Goal: Task Accomplishment & Management: Use online tool/utility

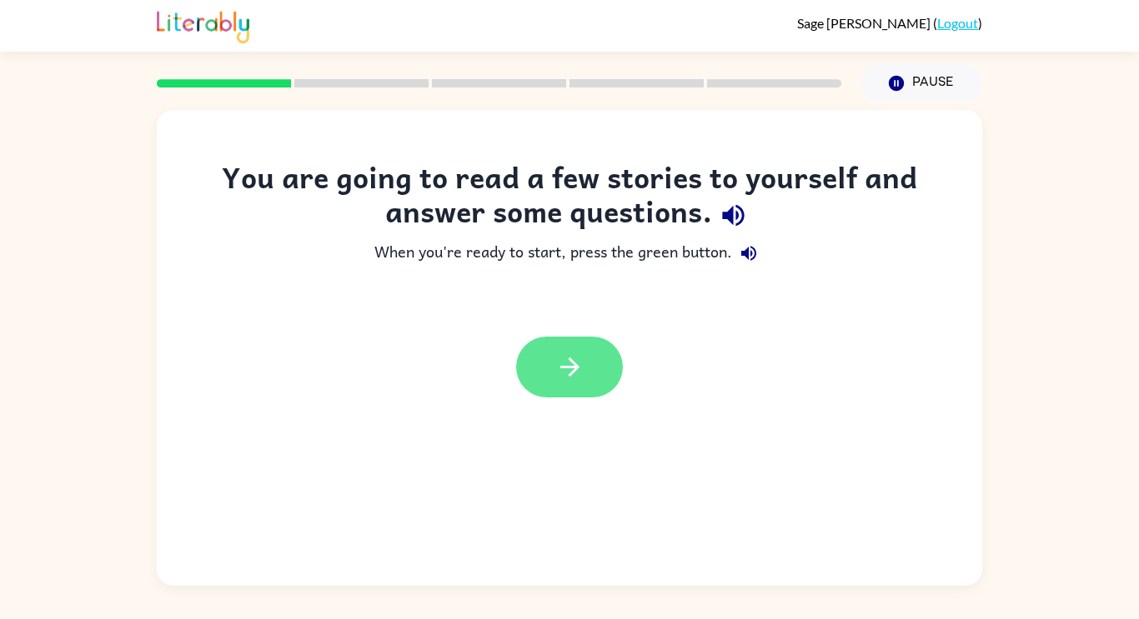
click at [565, 355] on icon "button" at bounding box center [569, 367] width 29 height 29
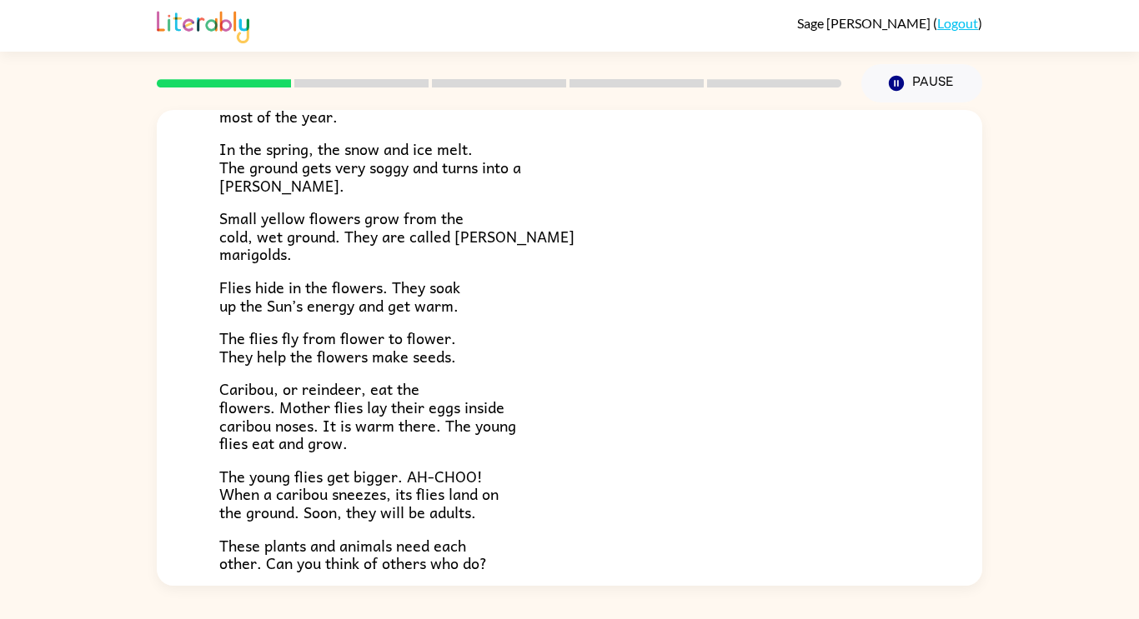
scroll to position [343, 0]
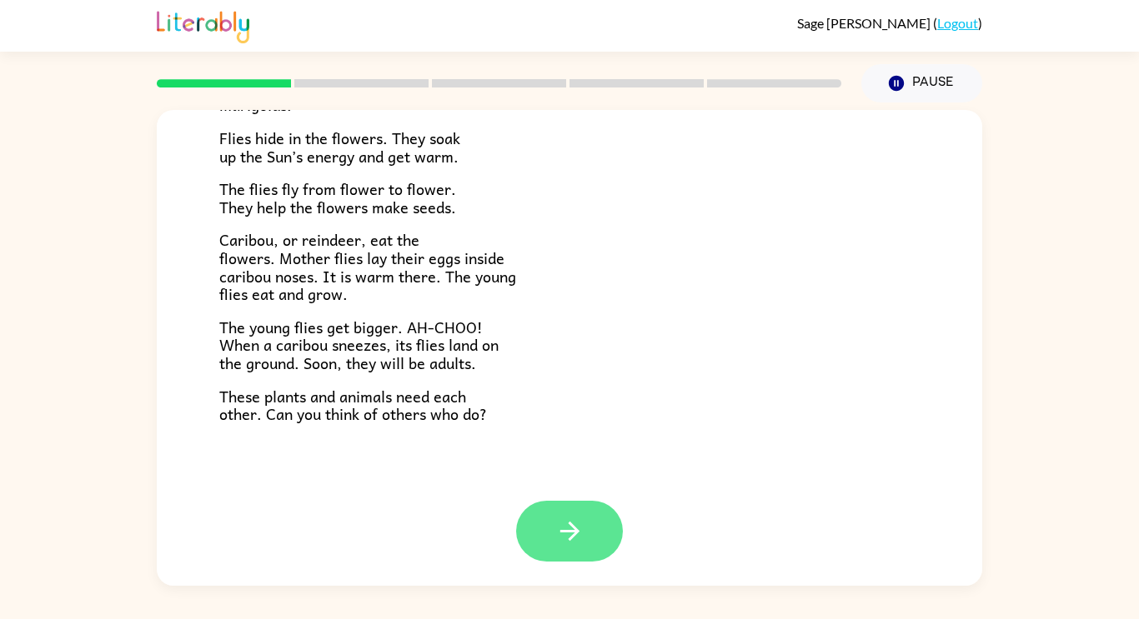
click at [549, 537] on button "button" at bounding box center [569, 531] width 107 height 61
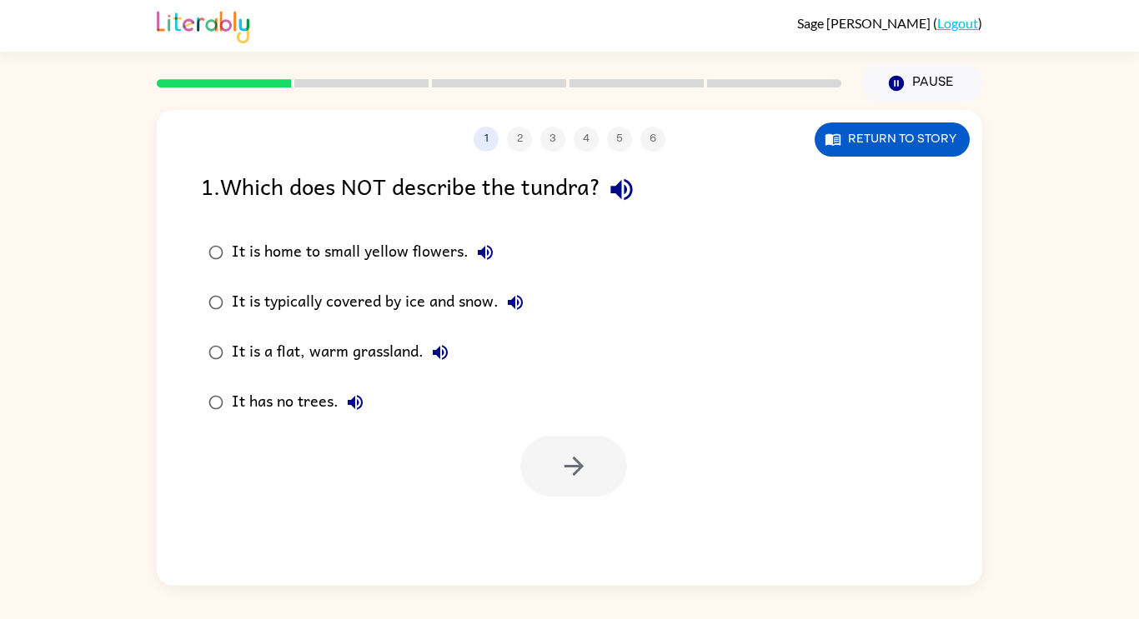
scroll to position [0, 0]
click at [573, 496] on button "button" at bounding box center [573, 466] width 107 height 61
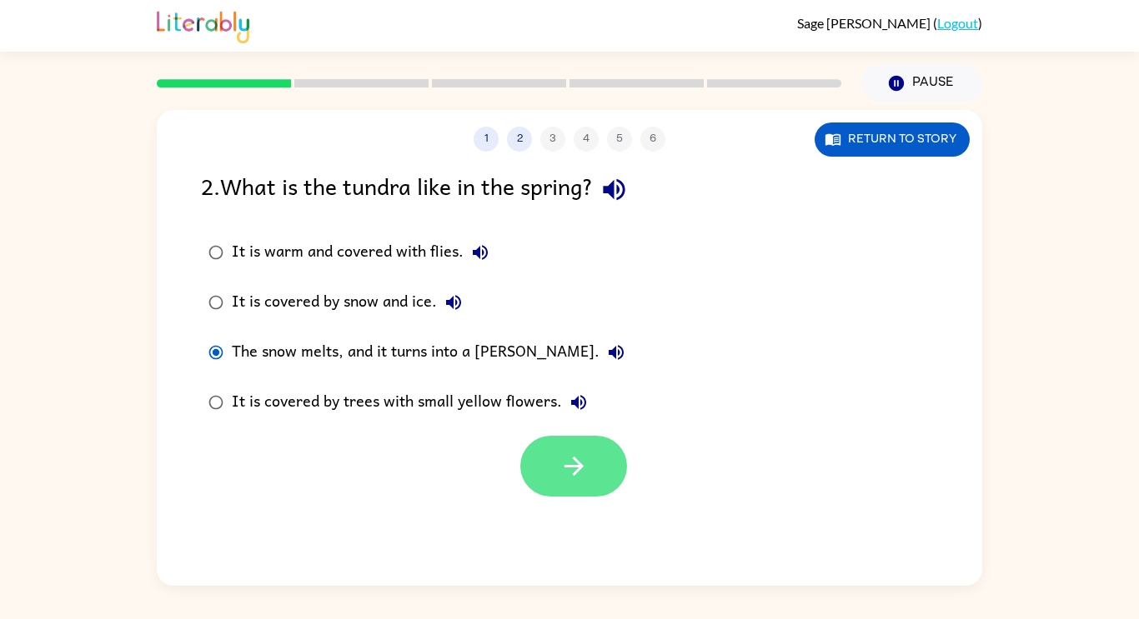
click at [523, 463] on button "button" at bounding box center [573, 466] width 107 height 61
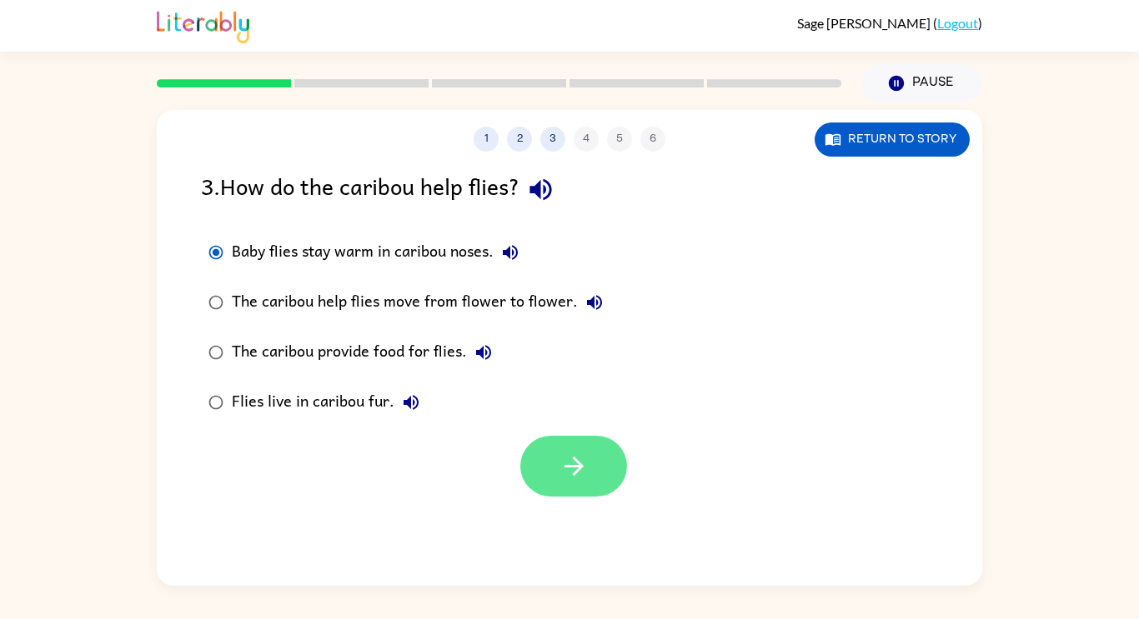
click at [577, 471] on icon "button" at bounding box center [573, 466] width 19 height 19
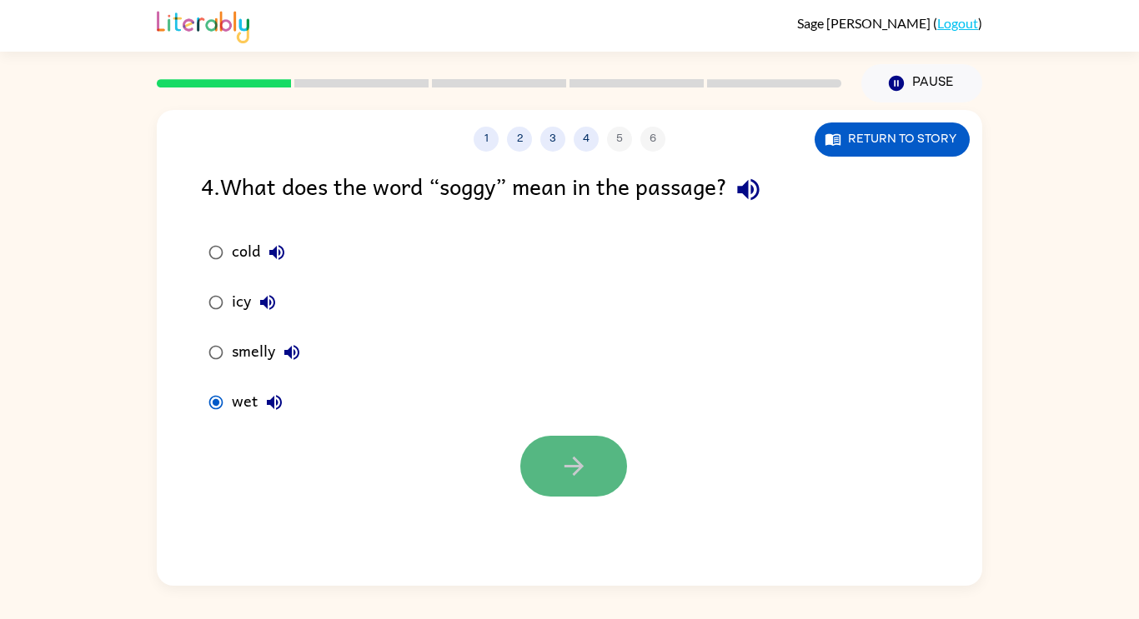
click at [575, 450] on button "button" at bounding box center [573, 466] width 107 height 61
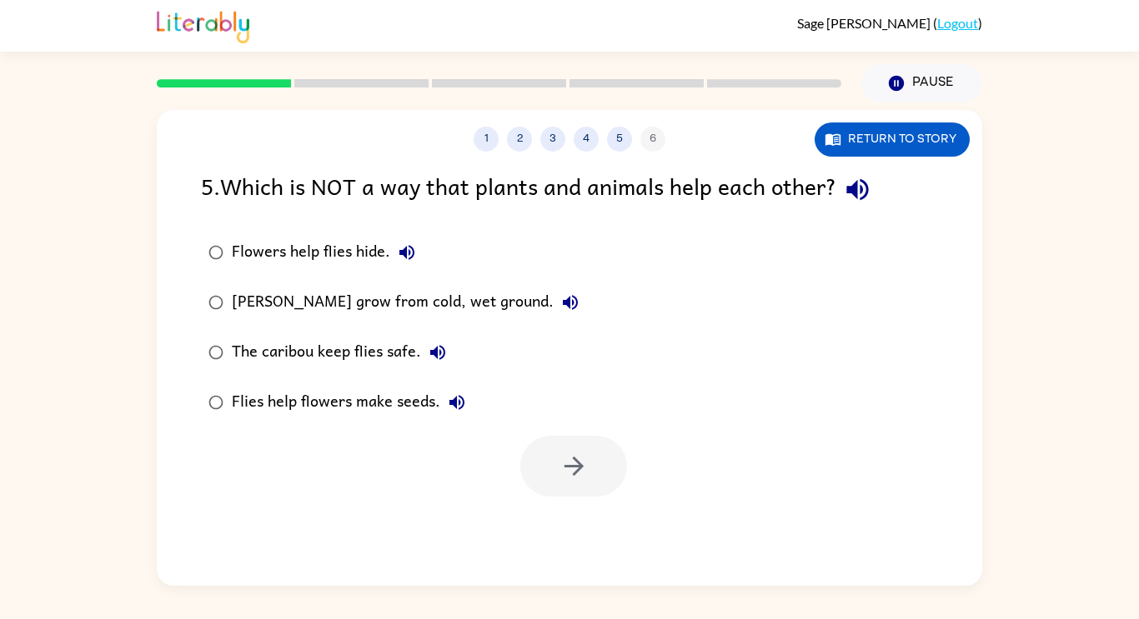
click at [233, 247] on div "Flowers help flies hide." at bounding box center [328, 252] width 192 height 33
click at [569, 483] on button "button" at bounding box center [573, 466] width 107 height 61
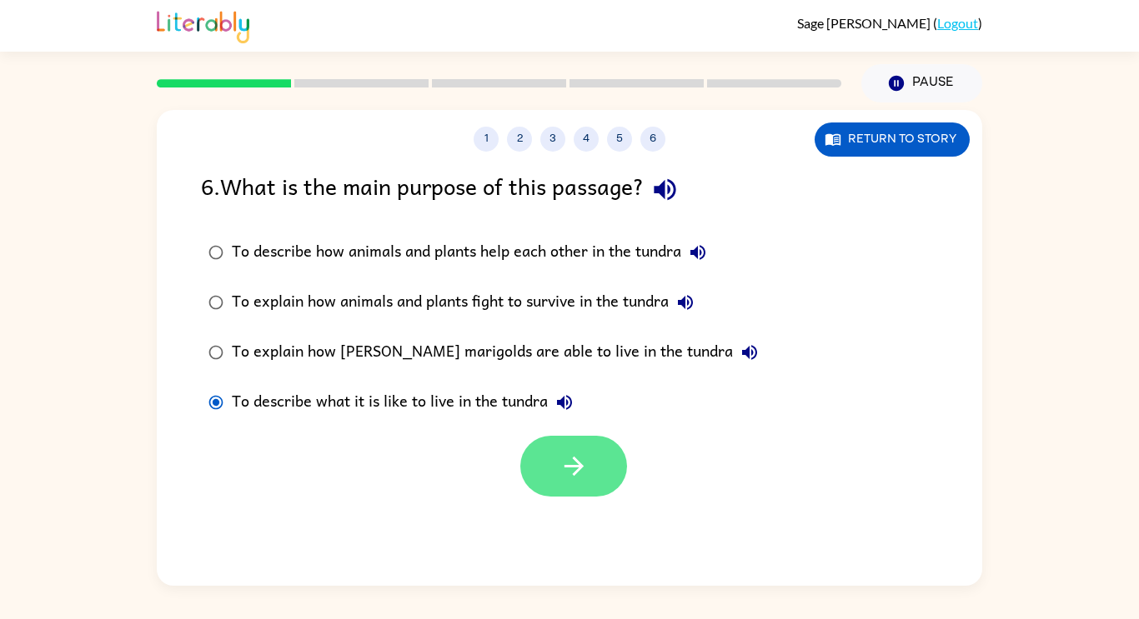
click at [553, 482] on button "button" at bounding box center [573, 466] width 107 height 61
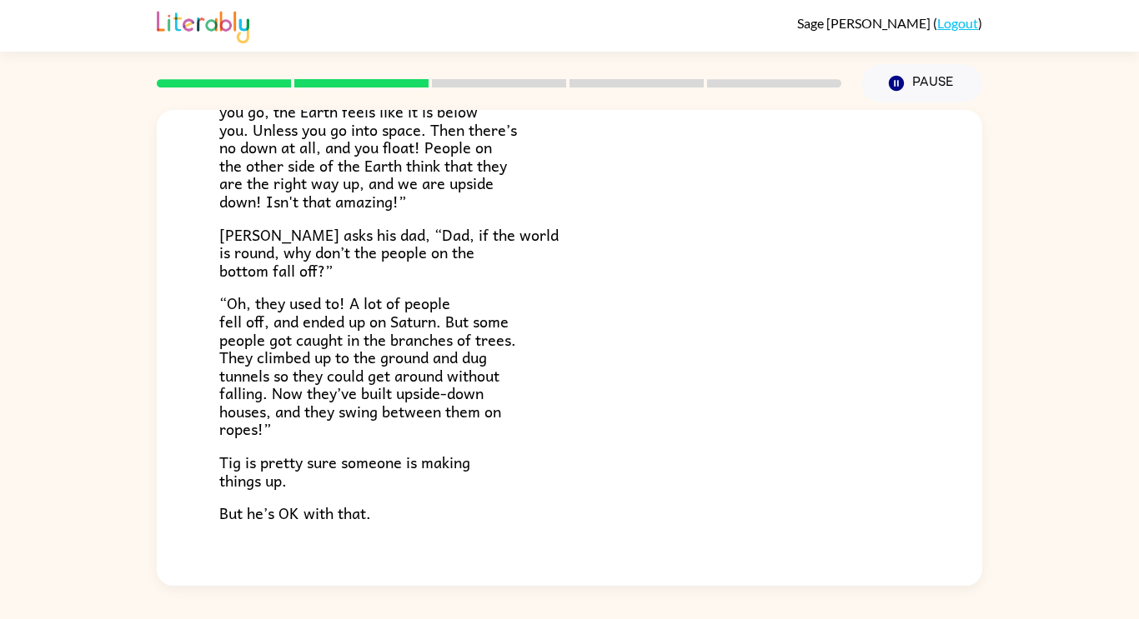
scroll to position [484, 0]
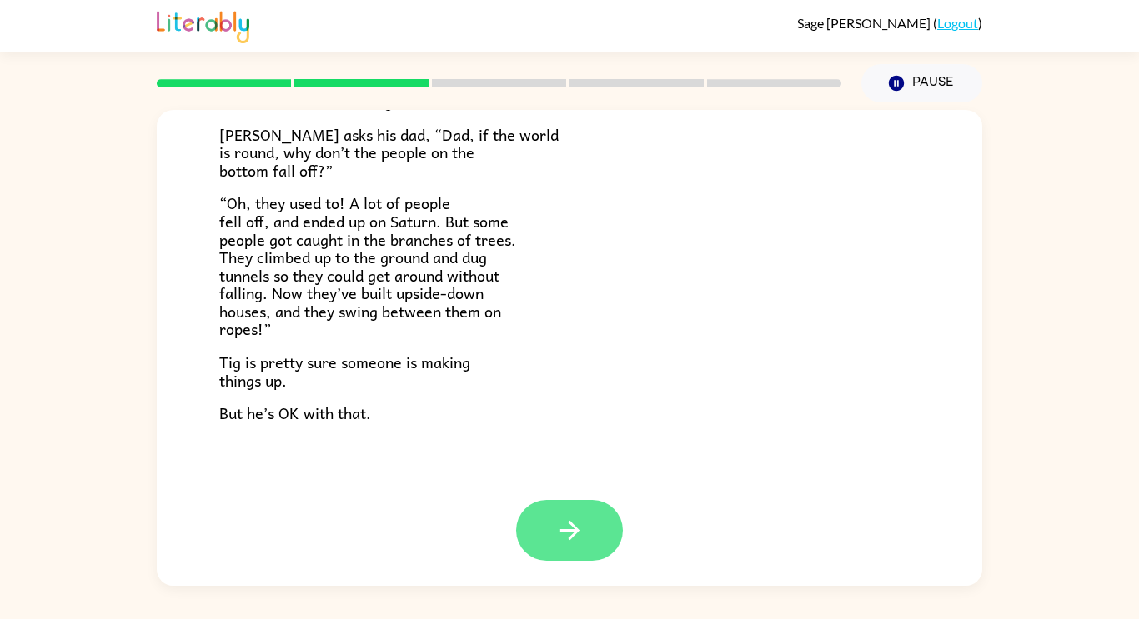
click at [560, 554] on button "button" at bounding box center [569, 530] width 107 height 61
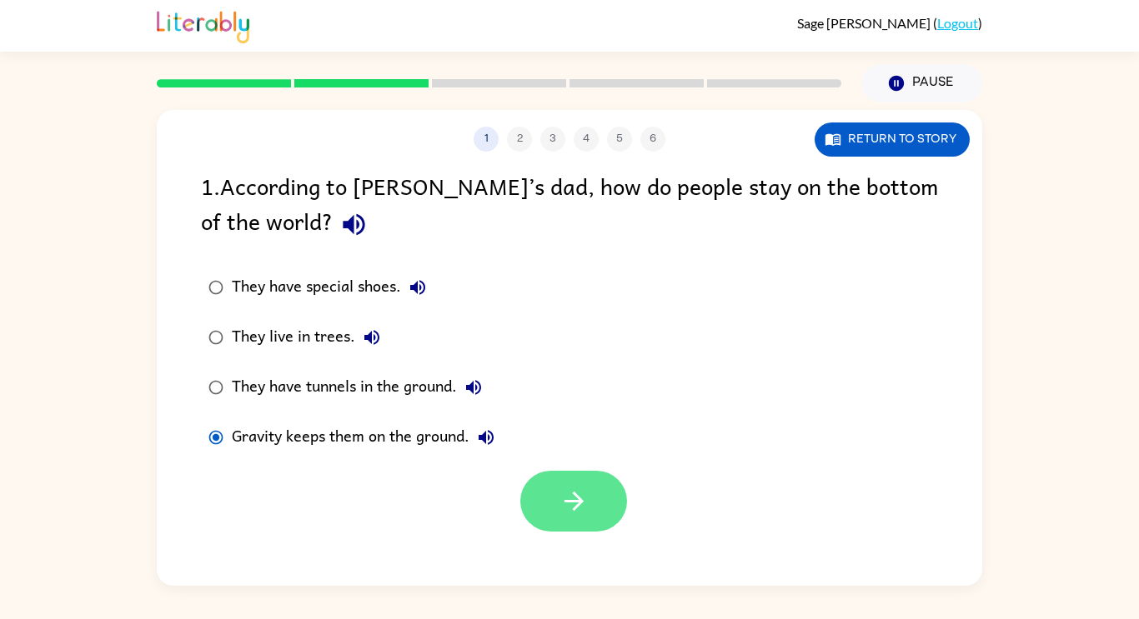
click at [584, 503] on icon "button" at bounding box center [573, 501] width 29 height 29
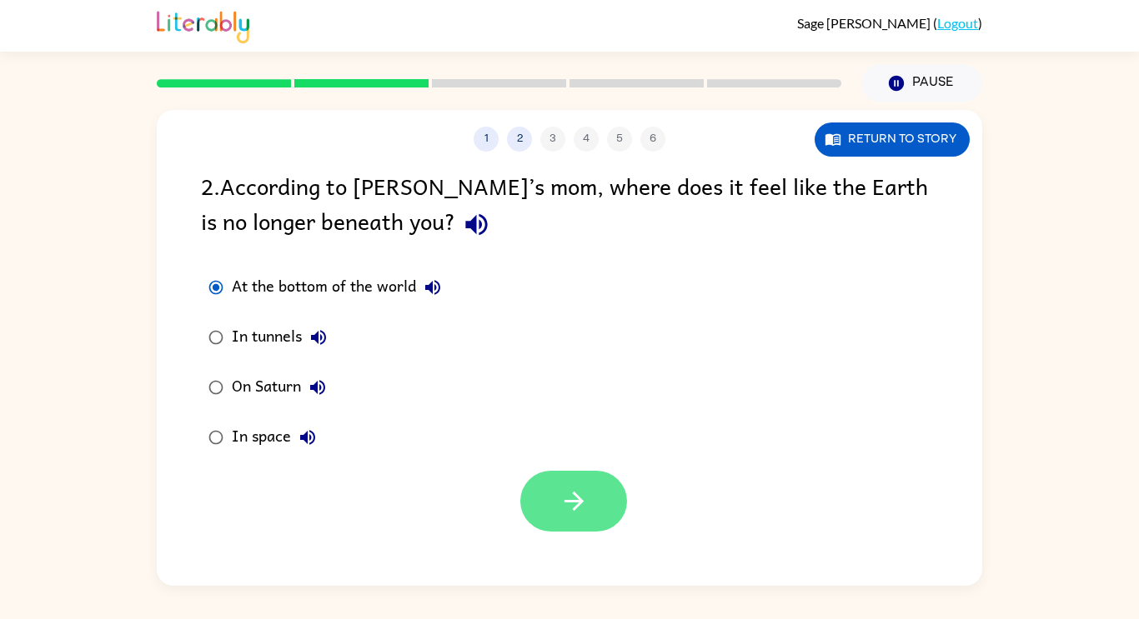
click at [560, 491] on icon "button" at bounding box center [573, 501] width 29 height 29
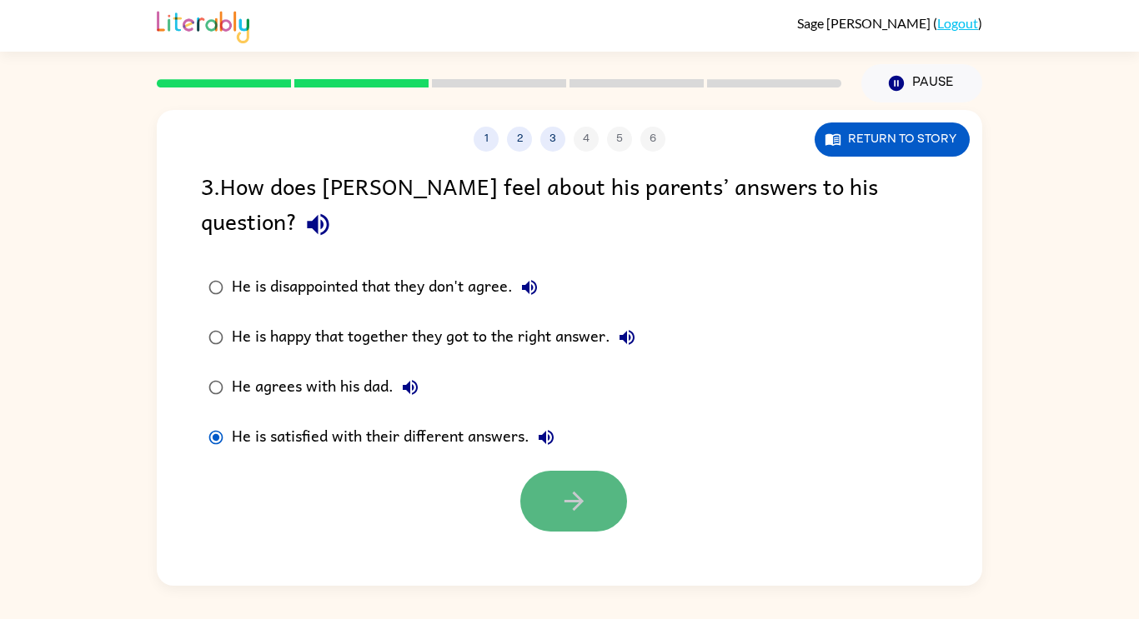
click at [621, 471] on button "button" at bounding box center [573, 501] width 107 height 61
